Goal: Task Accomplishment & Management: Complete application form

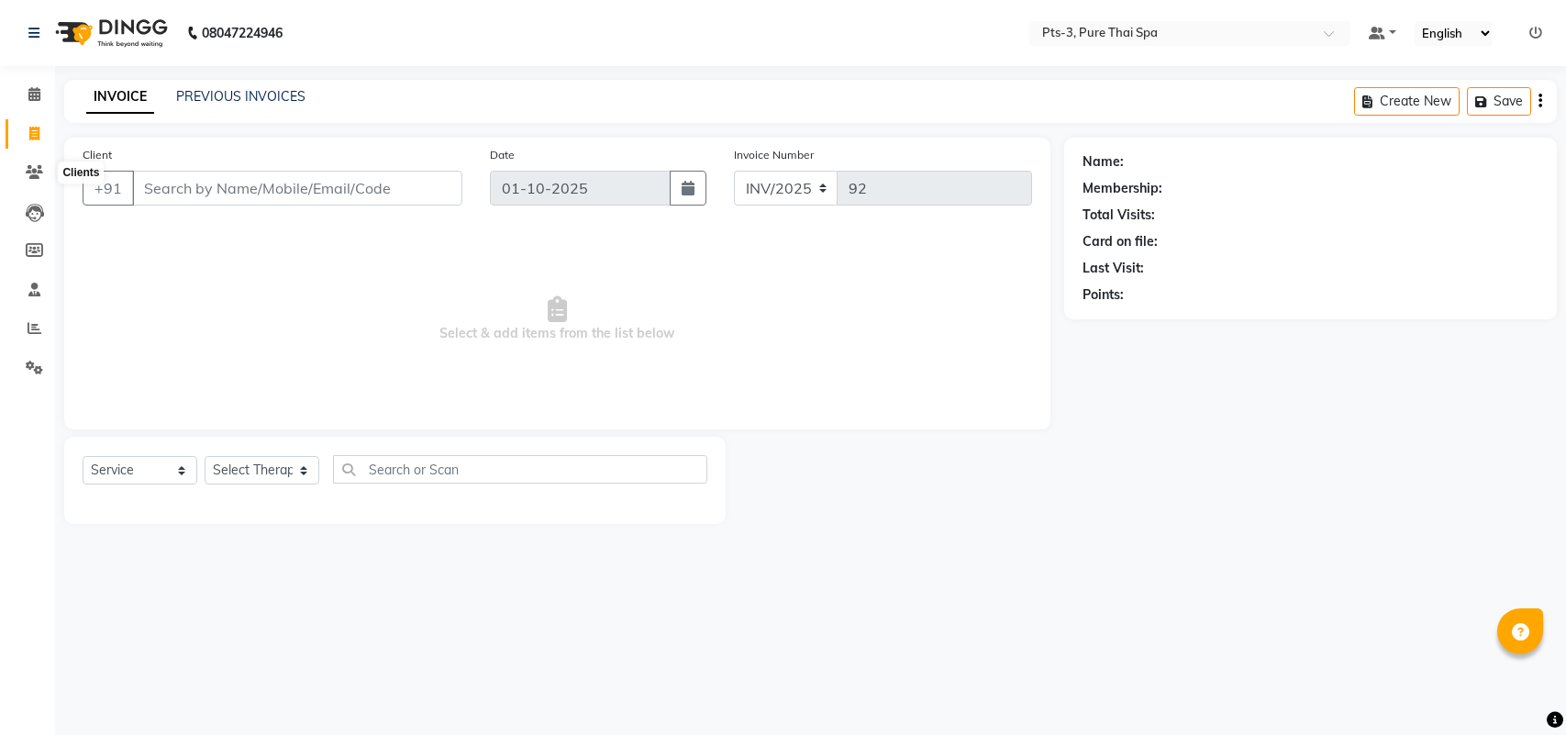
select select "service"
click at [162, 180] on input "Client" at bounding box center [297, 188] width 330 height 35
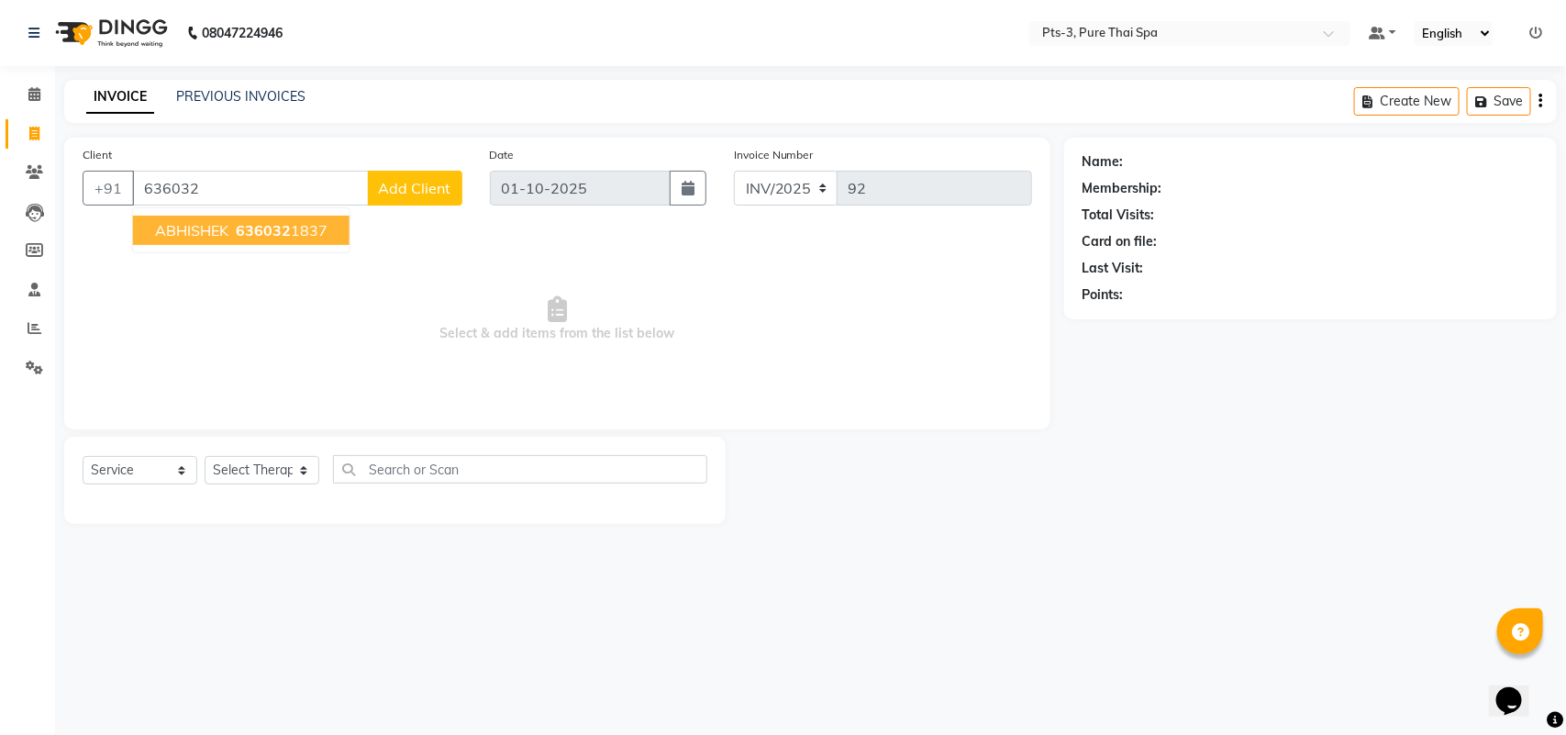
click at [257, 223] on span "636032" at bounding box center [263, 230] width 55 height 18
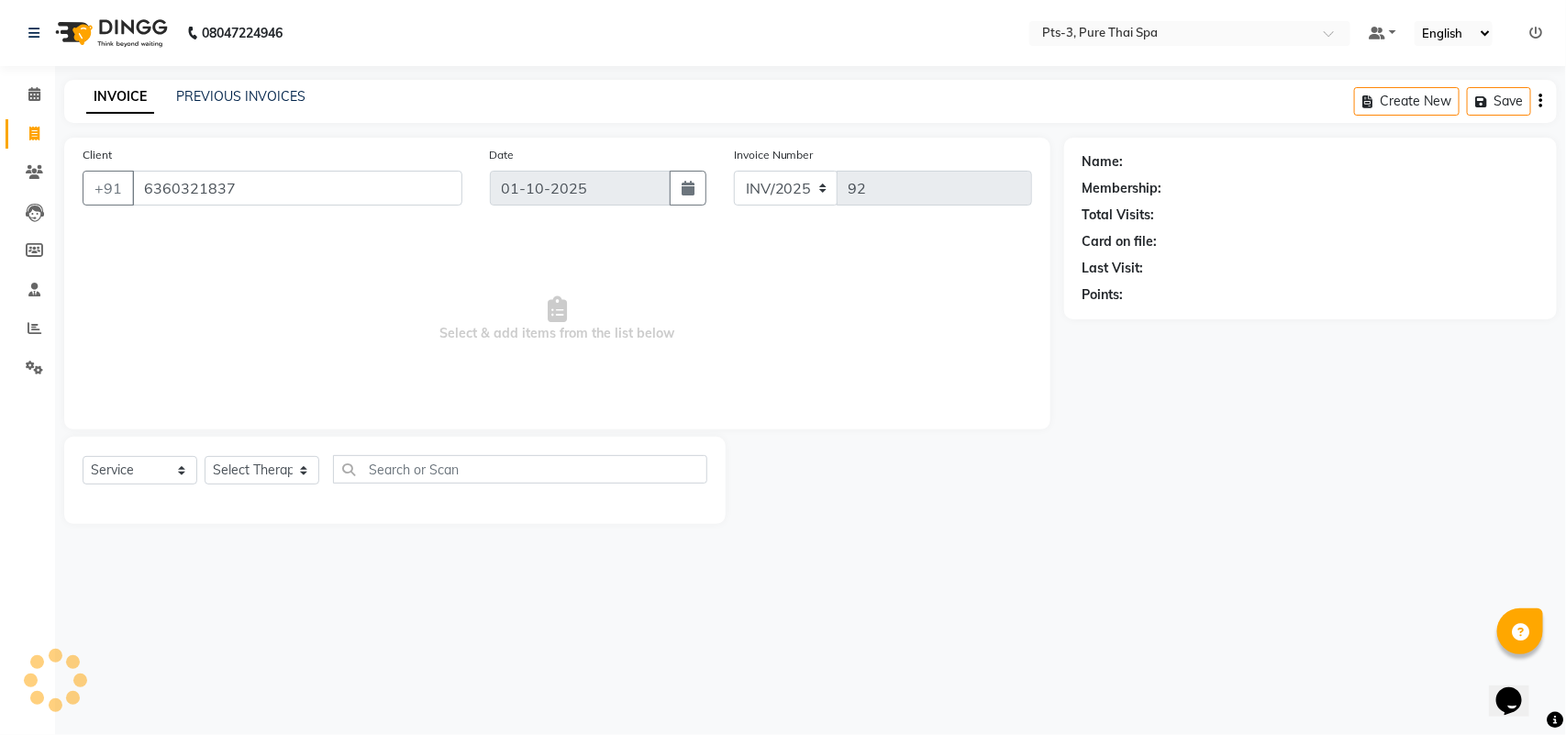
type input "6360321837"
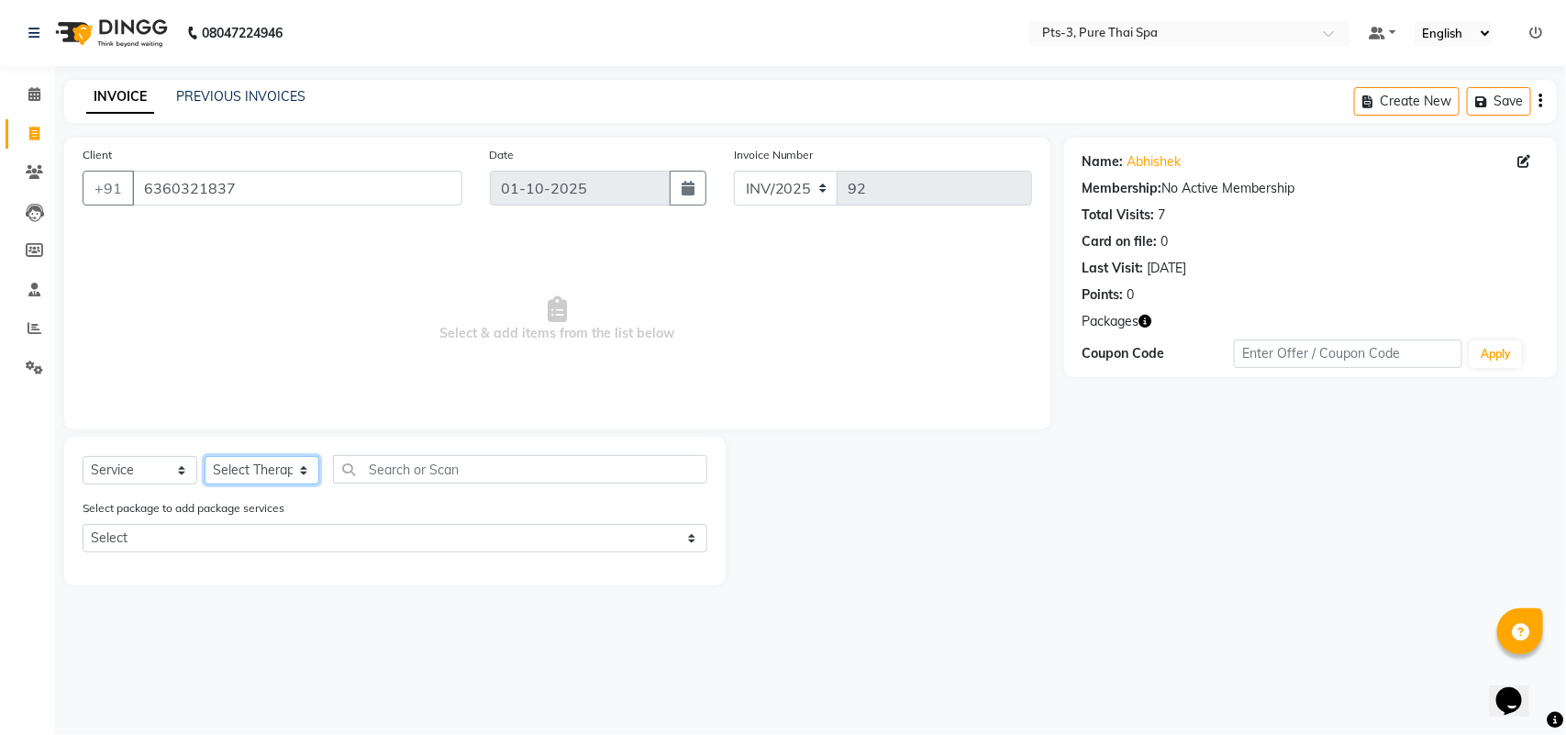
click at [220, 483] on select "Select Therapist [PERSON_NAME] AMMI ANYONE [PERSON_NAME] [PERSON_NAME] [PERSON_…" at bounding box center [262, 470] width 115 height 28
select select "73951"
click at [205, 456] on select "Select Therapist [PERSON_NAME] AMMI ANYONE [PERSON_NAME] [PERSON_NAME] [PERSON_…" at bounding box center [262, 470] width 115 height 28
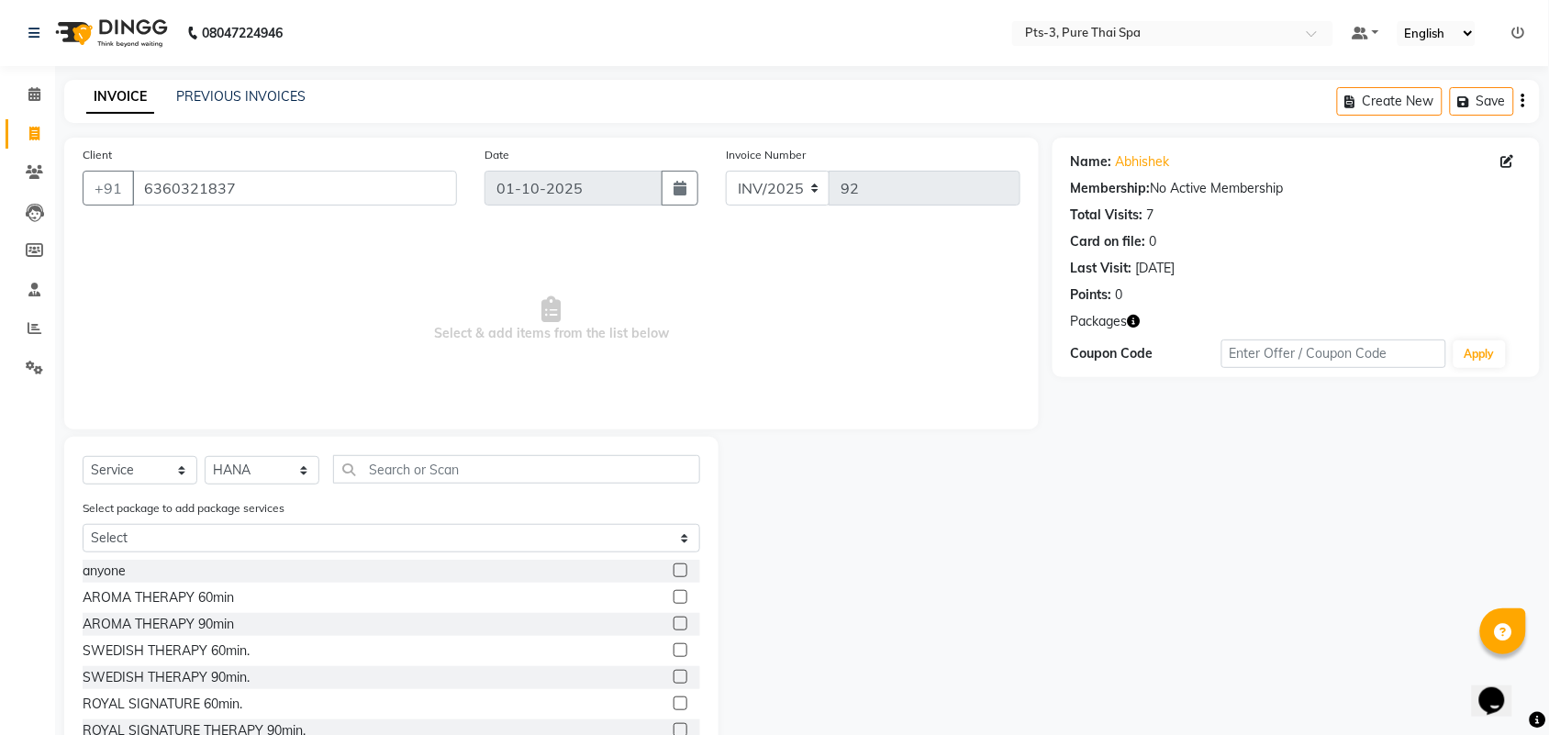
click at [674, 626] on label at bounding box center [681, 624] width 14 height 14
click at [674, 626] on input "checkbox" at bounding box center [680, 625] width 12 height 12
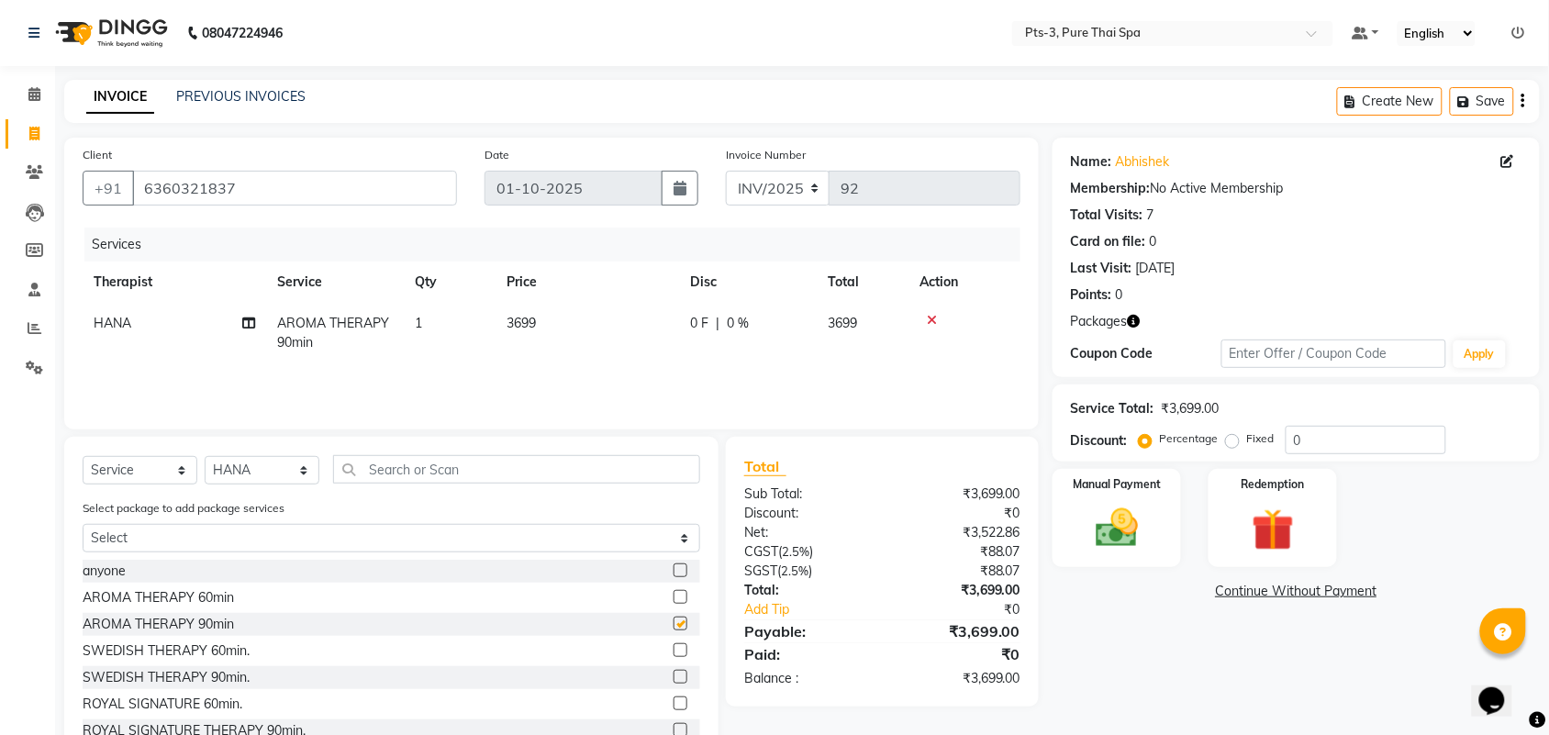
checkbox input "false"
click at [1251, 521] on img at bounding box center [1273, 530] width 72 height 55
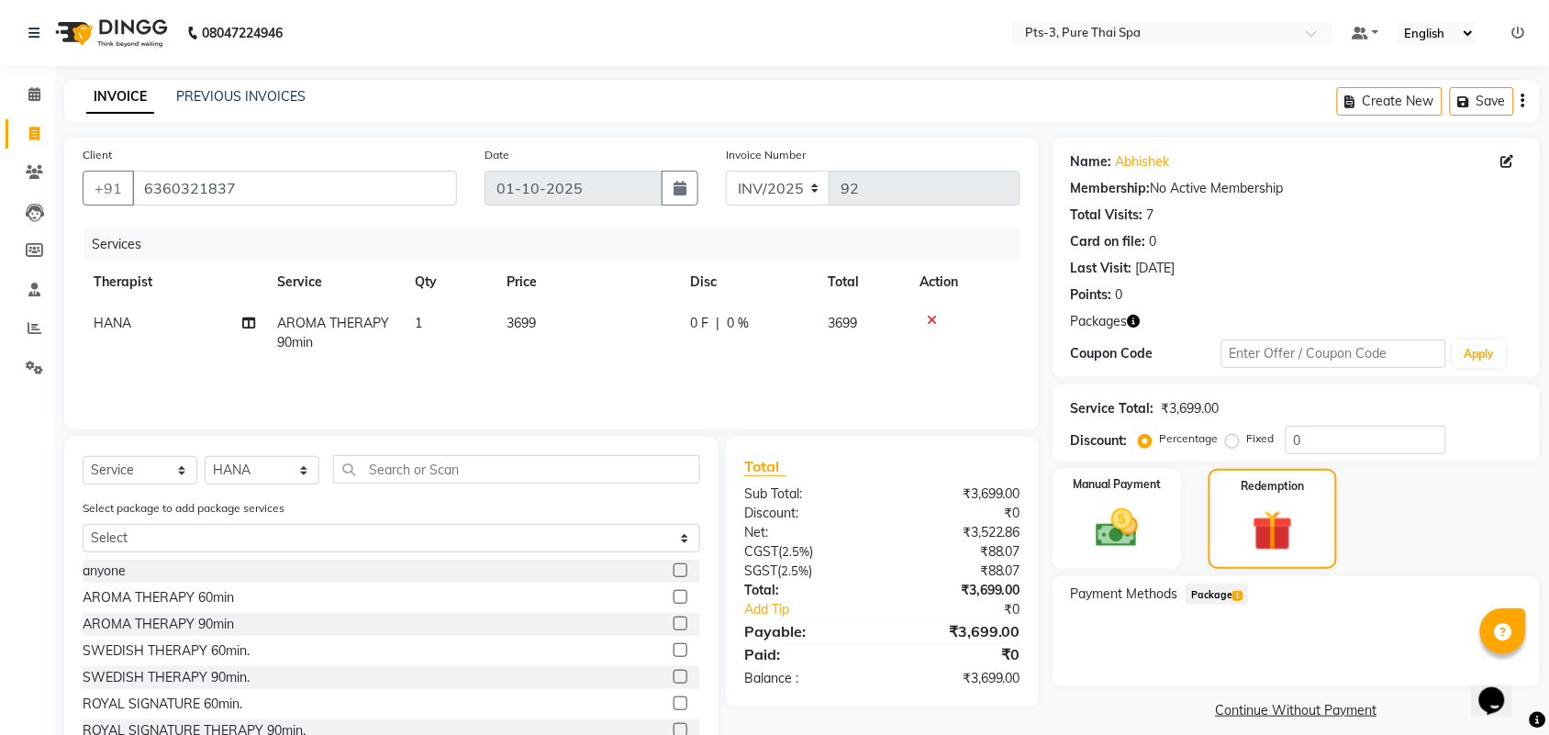
click at [1232, 598] on span "Package 1" at bounding box center [1217, 594] width 63 height 21
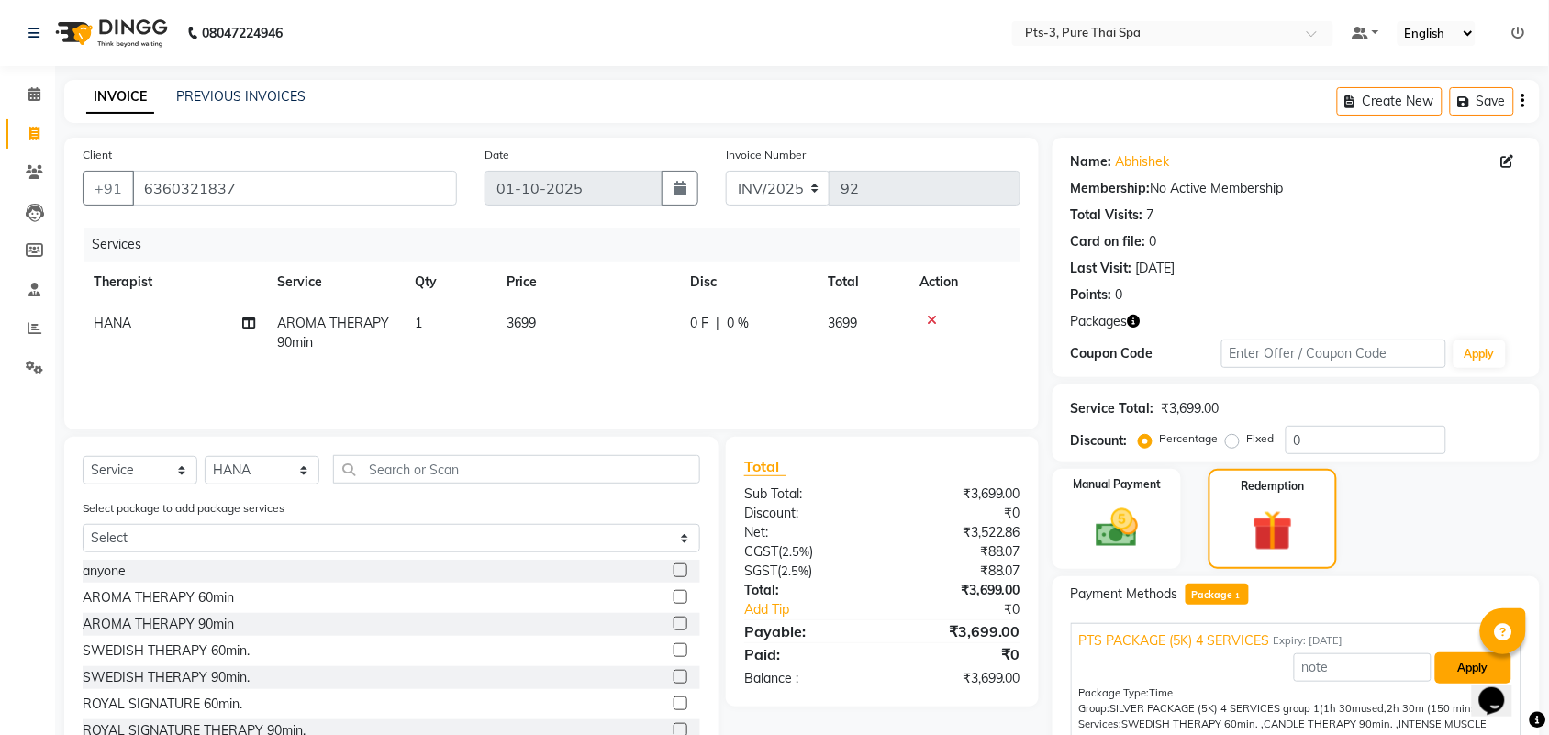
click at [1459, 657] on button "Apply" at bounding box center [1473, 667] width 76 height 31
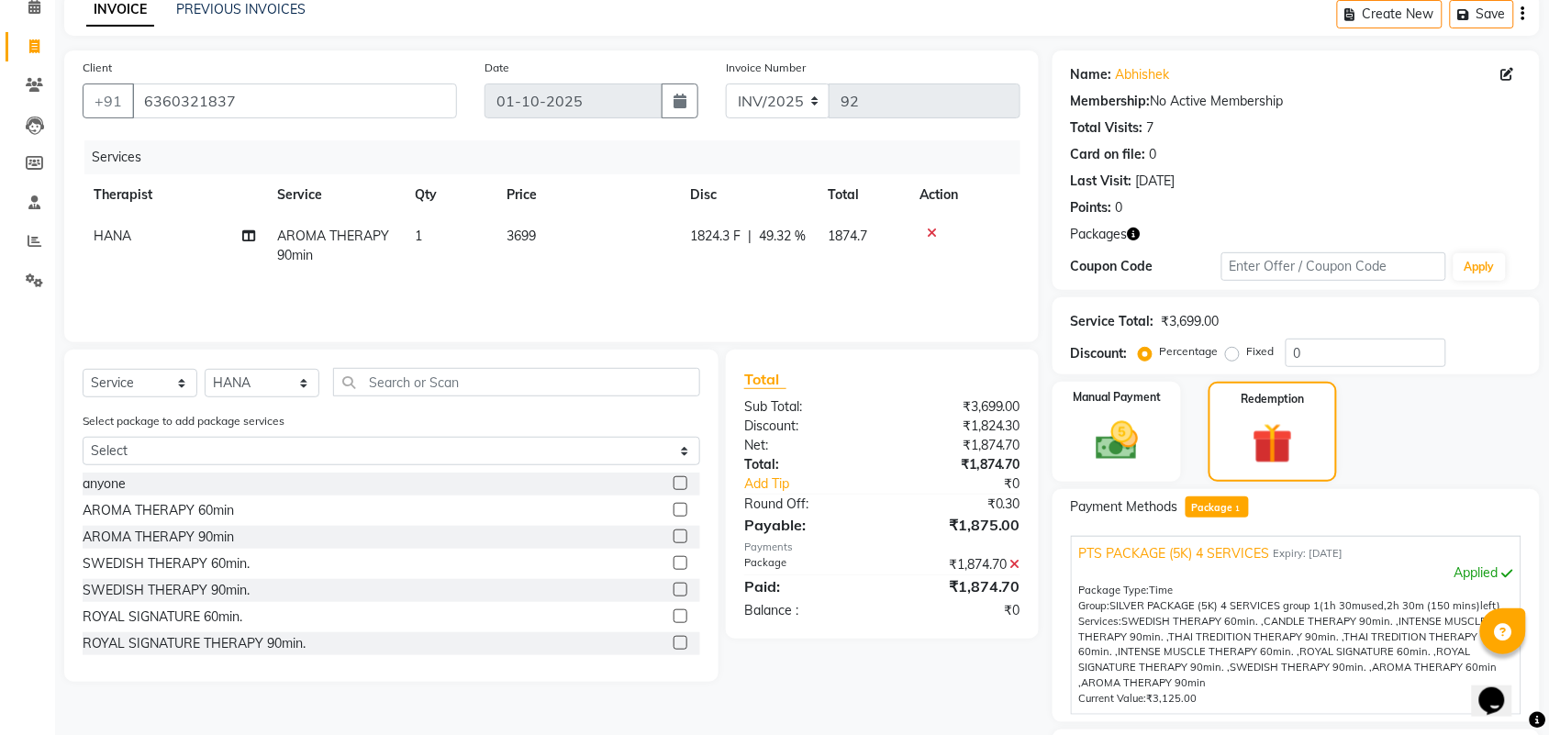
scroll to position [243, 0]
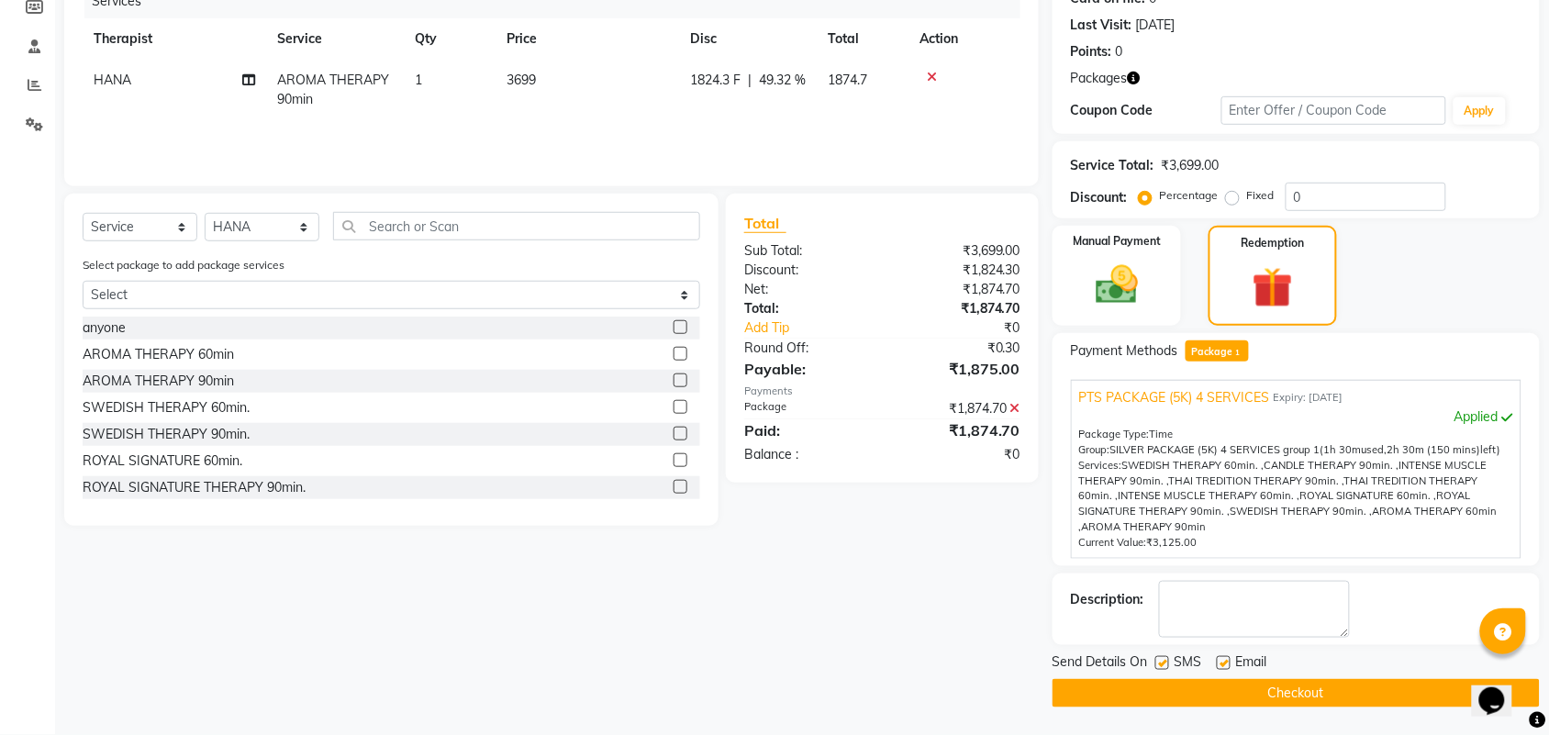
drag, startPoint x: 1154, startPoint y: 661, endPoint x: 1214, endPoint y: 671, distance: 60.5
click at [1166, 663] on label at bounding box center [1162, 663] width 14 height 14
click at [1166, 663] on input "checkbox" at bounding box center [1161, 664] width 12 height 12
checkbox input "false"
click at [1225, 662] on label at bounding box center [1224, 663] width 14 height 14
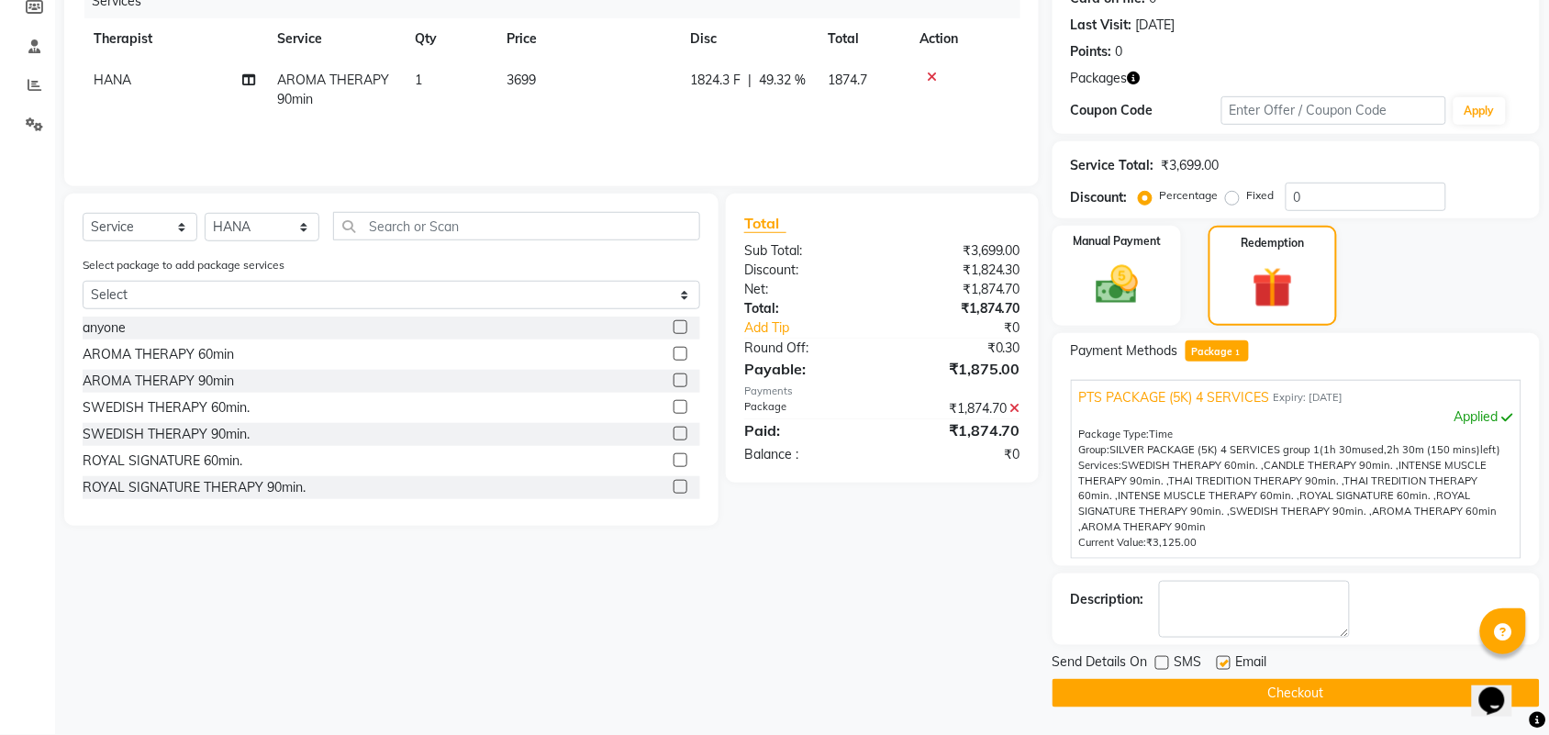
click at [1225, 662] on input "checkbox" at bounding box center [1223, 664] width 12 height 12
checkbox input "false"
click at [1230, 611] on textarea at bounding box center [1254, 609] width 191 height 57
type textarea "PTS-04 356"
click at [1254, 690] on button "Checkout" at bounding box center [1296, 693] width 487 height 28
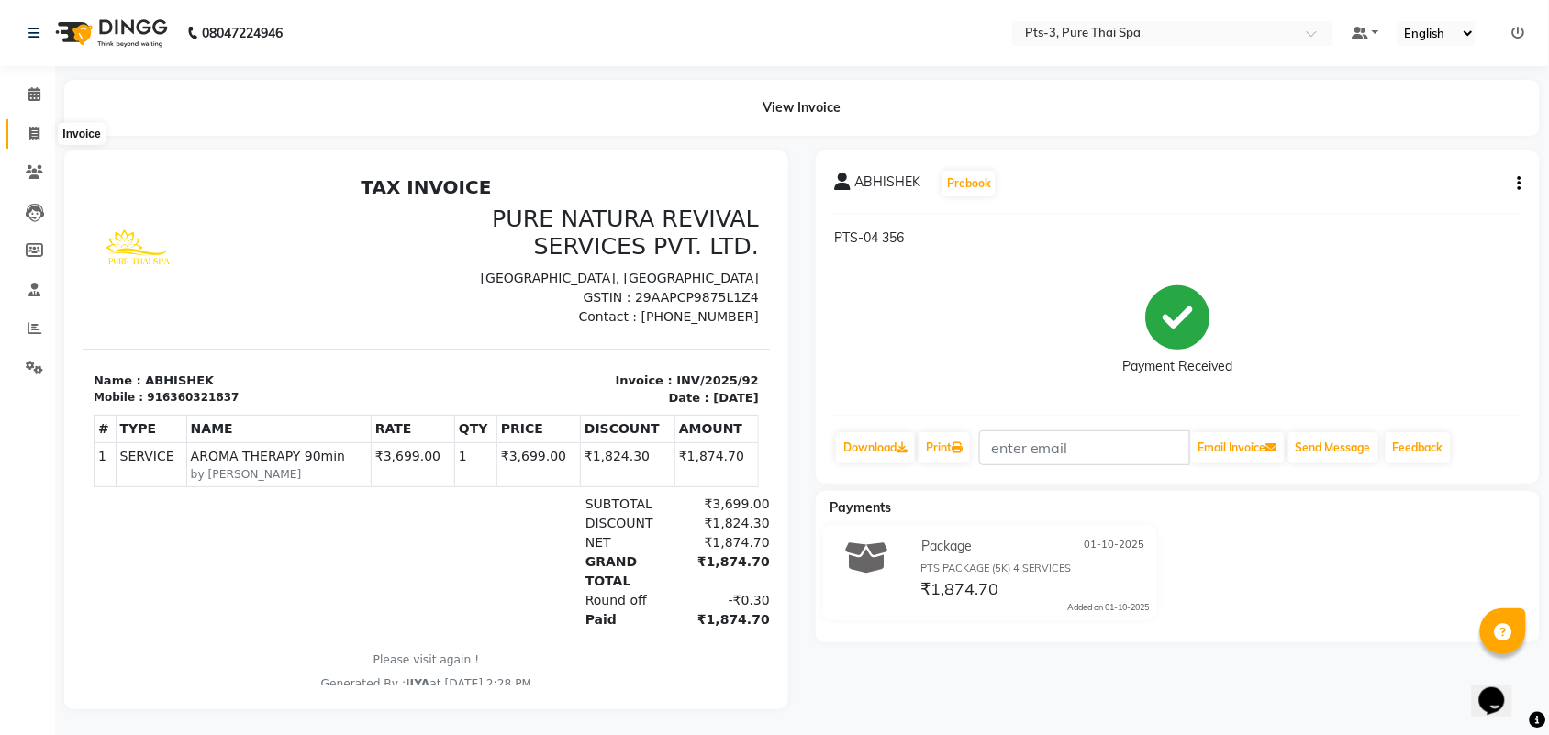
click at [35, 136] on icon at bounding box center [34, 134] width 10 height 14
select select "service"
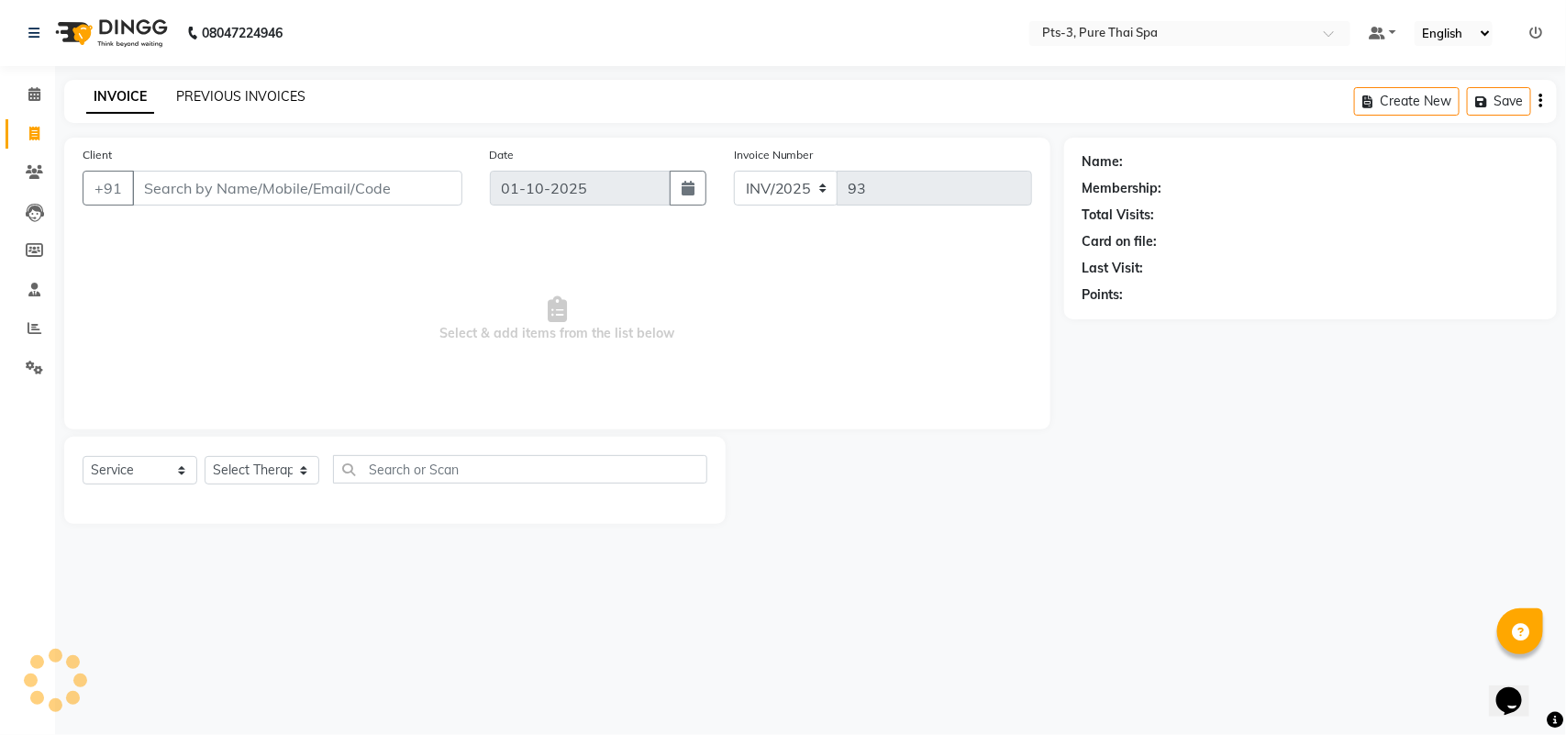
click at [216, 96] on link "PREVIOUS INVOICES" at bounding box center [240, 96] width 129 height 17
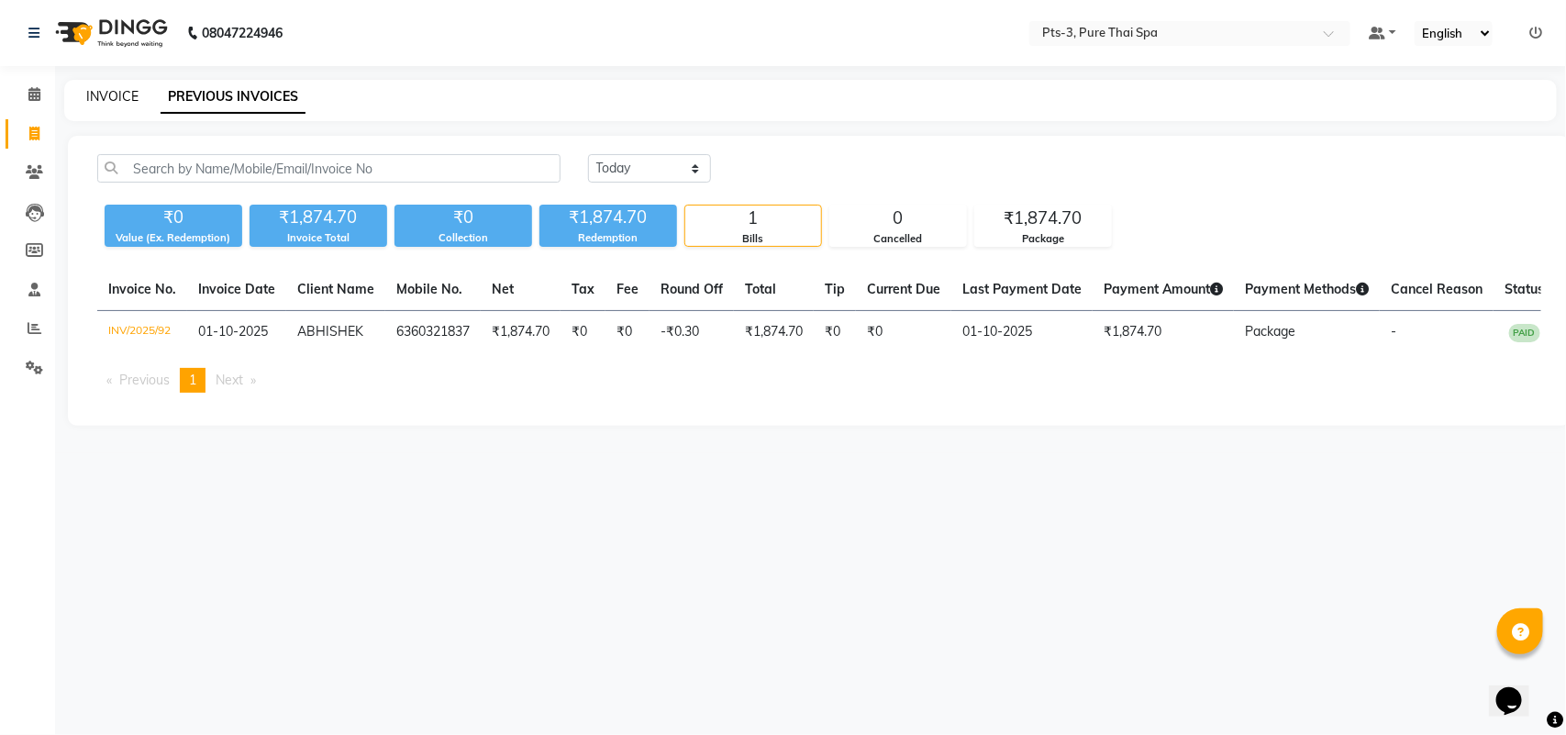
click at [113, 95] on link "INVOICE" at bounding box center [112, 96] width 52 height 17
select select "service"
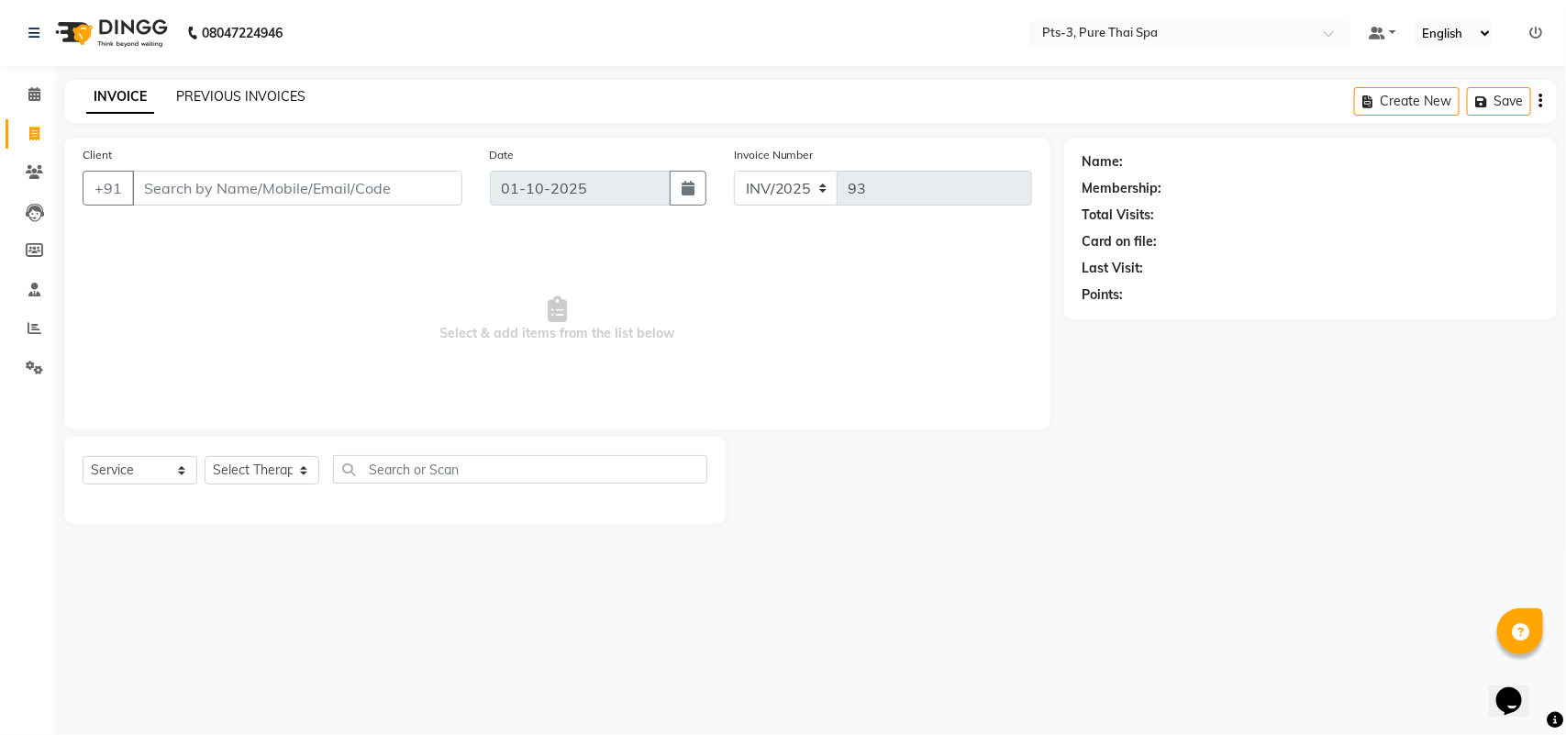
click at [267, 96] on link "PREVIOUS INVOICES" at bounding box center [240, 96] width 129 height 17
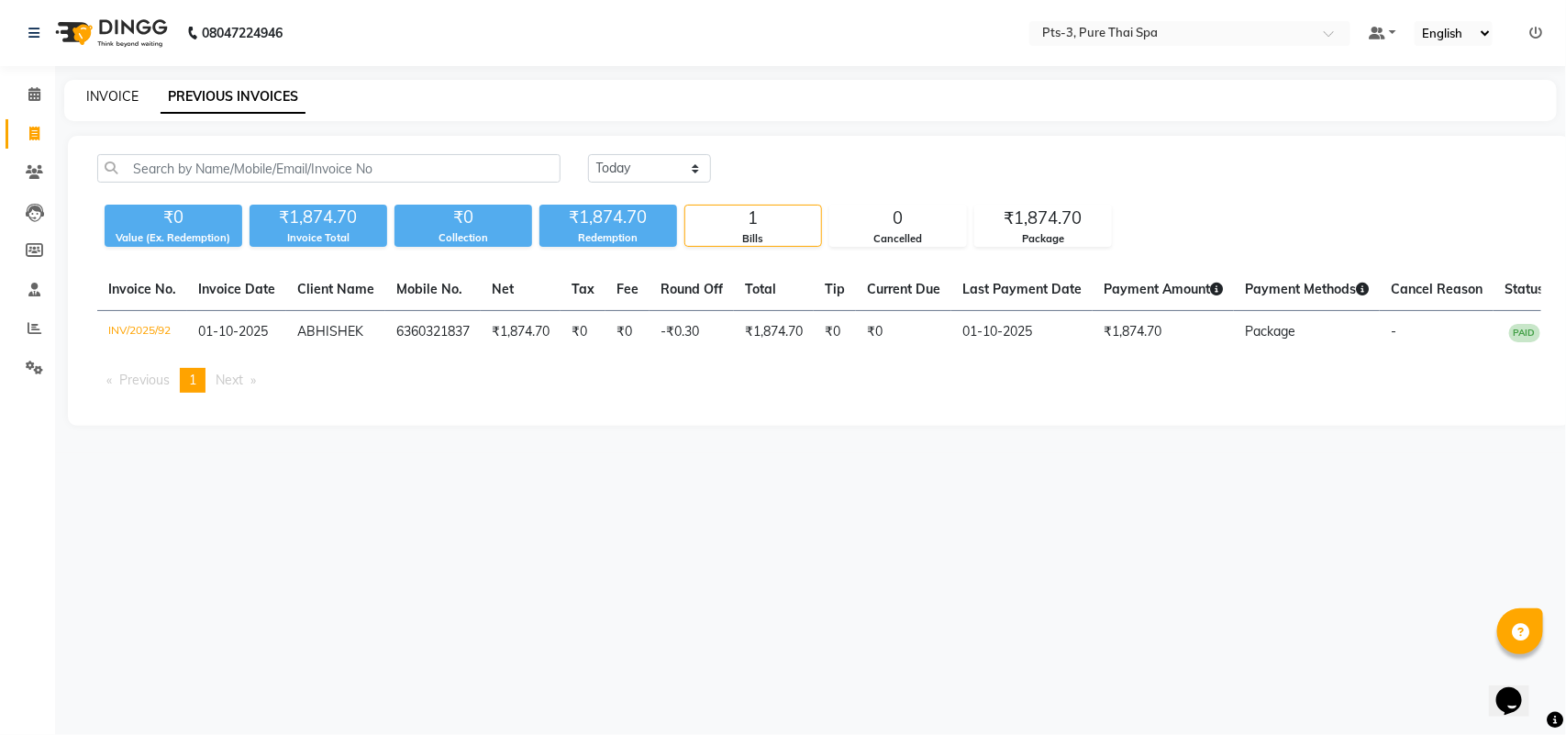
click at [110, 90] on link "INVOICE" at bounding box center [112, 96] width 52 height 17
select select "service"
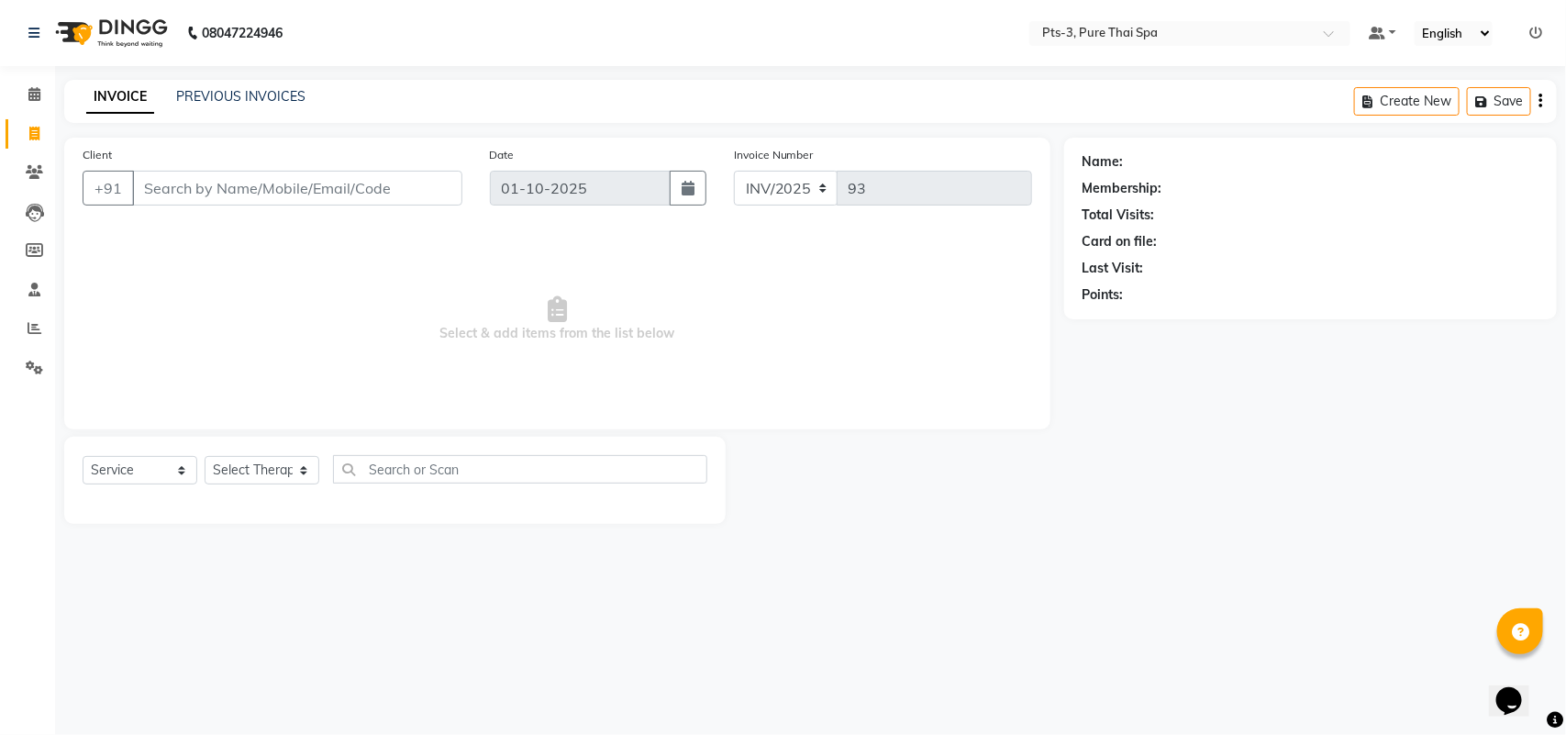
click at [142, 185] on input "Client" at bounding box center [297, 188] width 330 height 35
